Goal: Transaction & Acquisition: Book appointment/travel/reservation

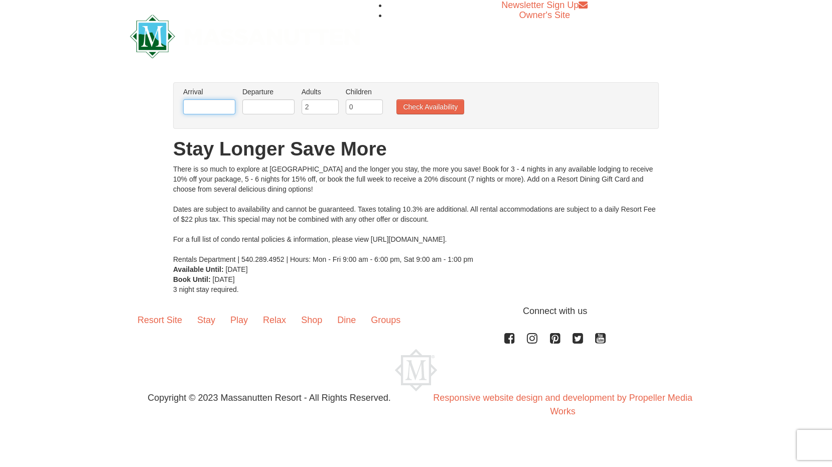
click at [209, 102] on input "text" at bounding box center [209, 106] width 52 height 15
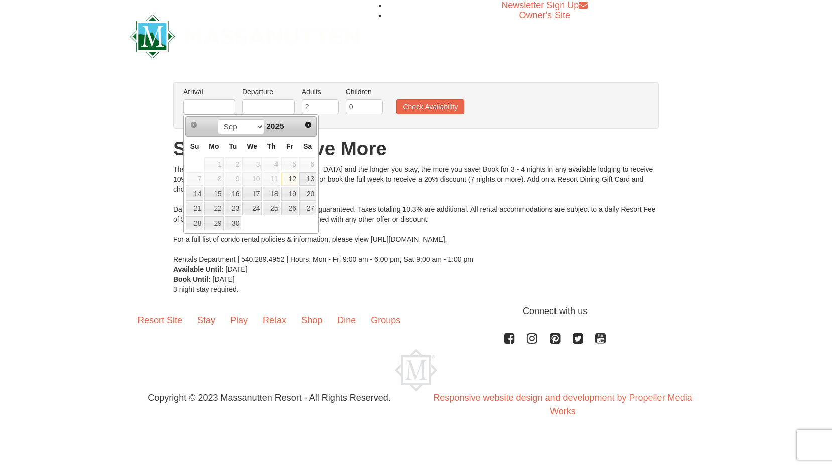
click at [405, 214] on div "There is so much to explore at [GEOGRAPHIC_DATA] and the longer you stay, the m…" at bounding box center [416, 214] width 486 height 100
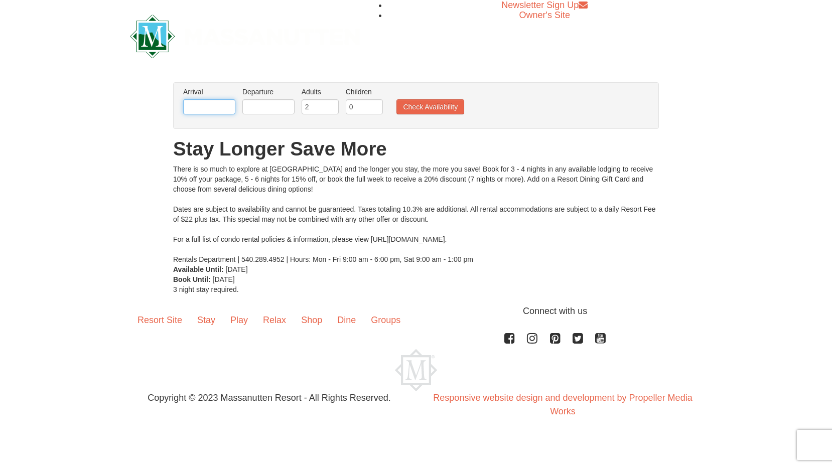
click at [206, 107] on input "text" at bounding box center [209, 106] width 52 height 15
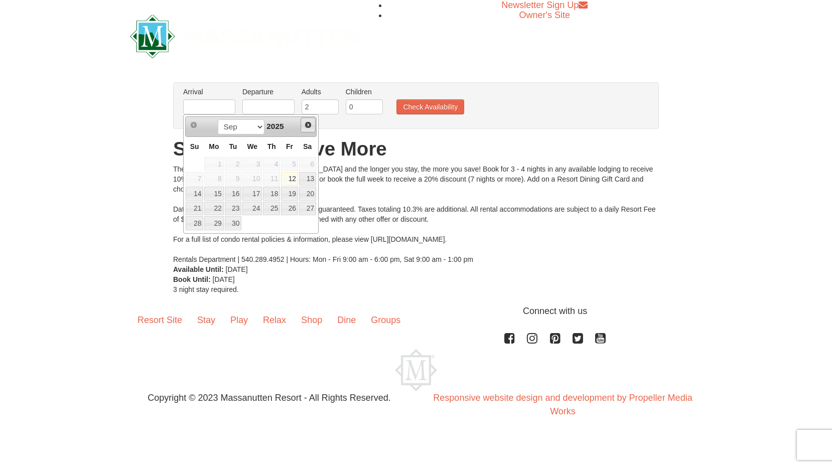
click at [306, 123] on span "Next" at bounding box center [308, 125] width 8 height 8
click at [234, 223] on link "30" at bounding box center [233, 223] width 17 height 14
type input "[DATE]"
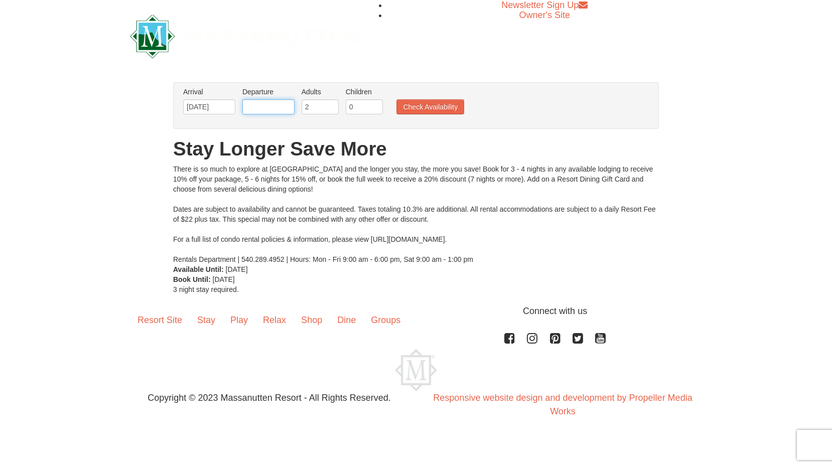
click at [280, 105] on input "text" at bounding box center [268, 106] width 52 height 15
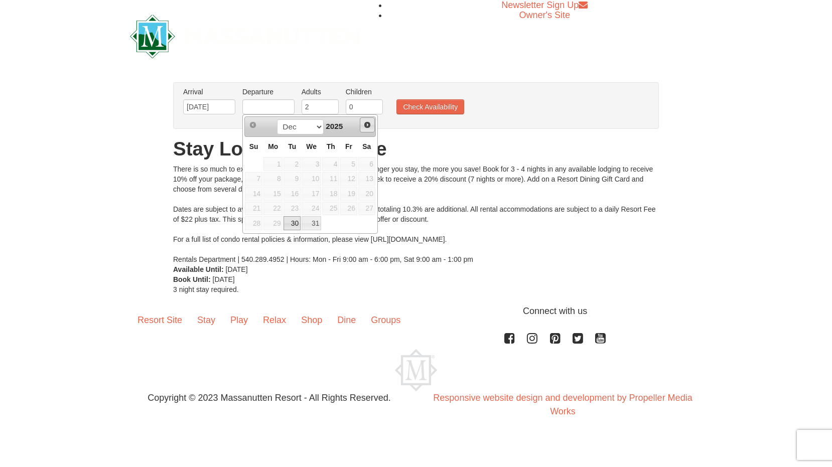
click at [369, 124] on span "Next" at bounding box center [367, 125] width 8 height 8
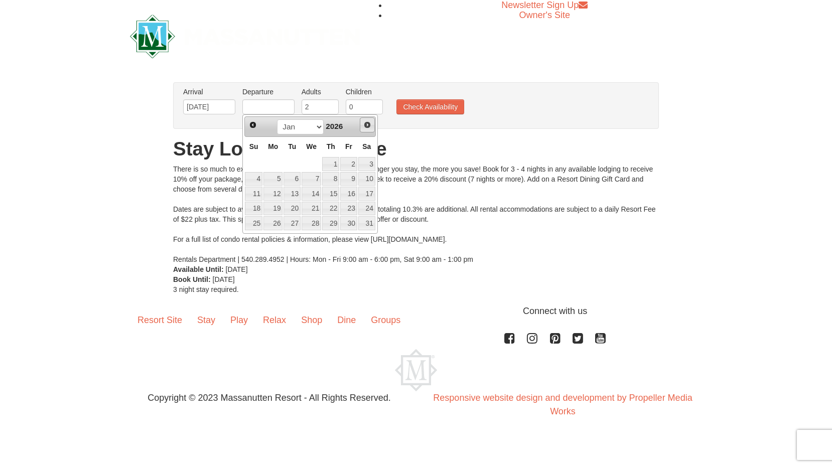
click at [368, 125] on span "Next" at bounding box center [367, 125] width 8 height 8
click at [255, 125] on span "Prev" at bounding box center [253, 125] width 8 height 8
click at [355, 163] on link "2" at bounding box center [348, 164] width 17 height 14
type input "[DATE]"
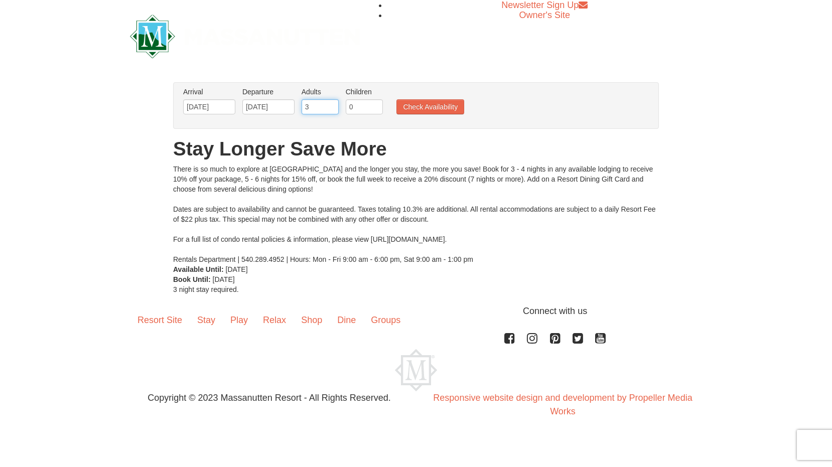
click at [333, 104] on input "3" at bounding box center [320, 106] width 37 height 15
type input "4"
click at [333, 104] on input "4" at bounding box center [320, 106] width 37 height 15
click at [420, 108] on button "Check Availability" at bounding box center [431, 106] width 68 height 15
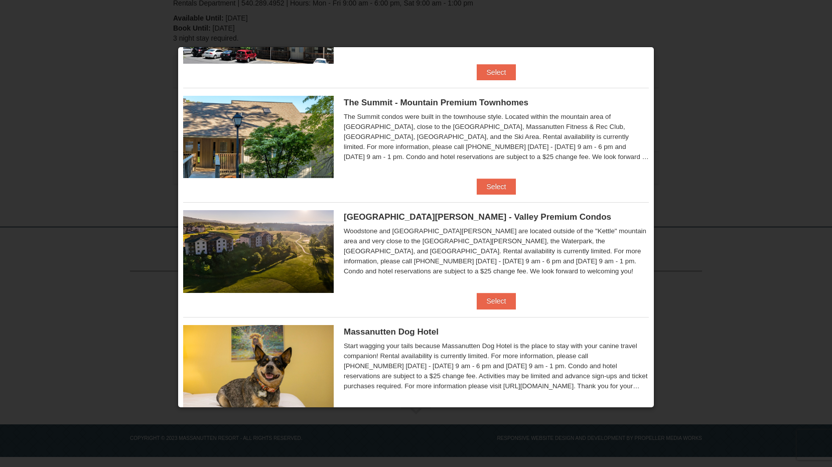
scroll to position [252, 0]
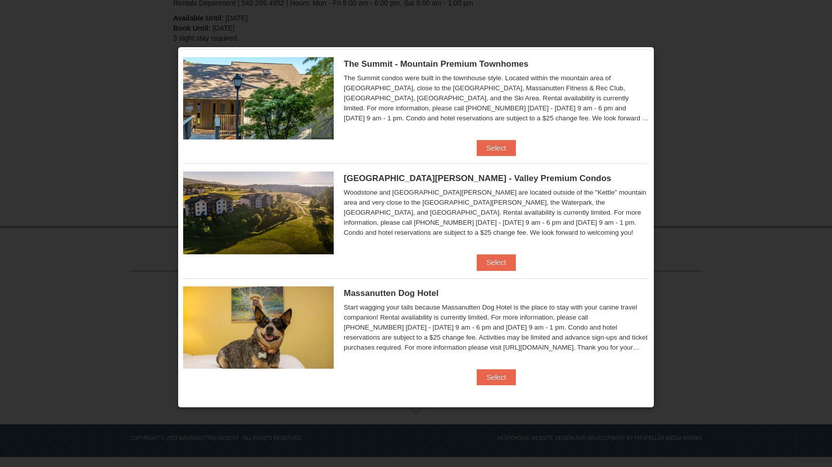
click at [732, 70] on div at bounding box center [416, 233] width 832 height 467
click at [753, 79] on div at bounding box center [416, 233] width 832 height 467
